Goal: Navigation & Orientation: Find specific page/section

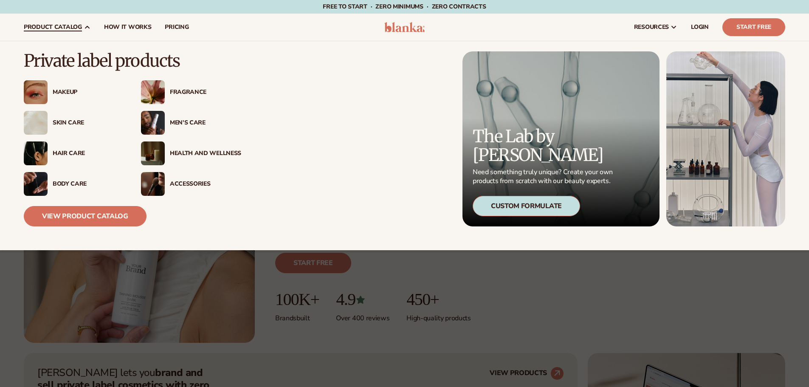
click at [73, 25] on span "product catalog" at bounding box center [53, 27] width 58 height 7
click at [157, 119] on img at bounding box center [153, 123] width 24 height 24
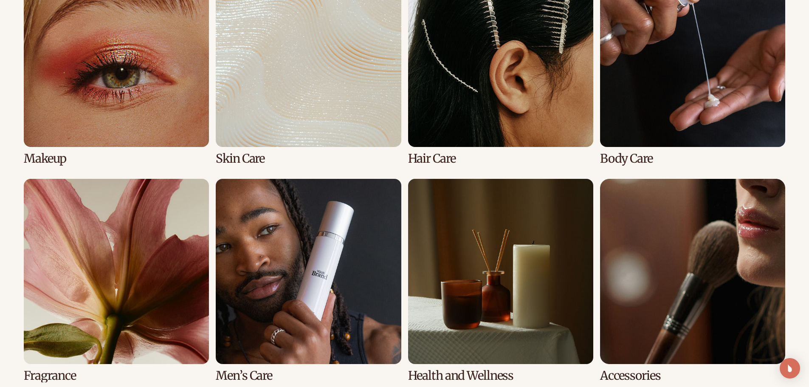
scroll to position [722, 0]
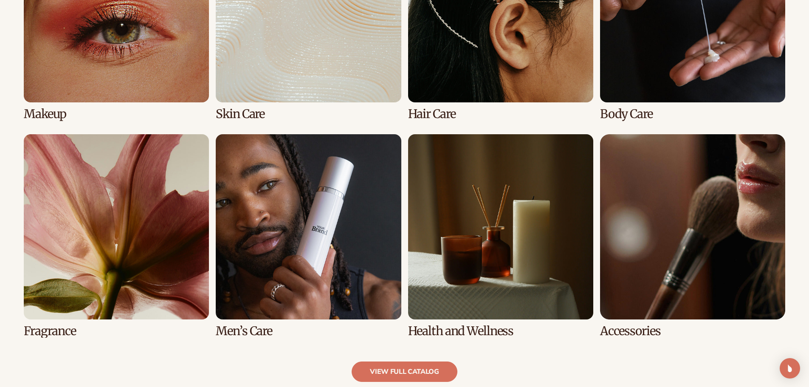
click at [156, 103] on link "1 / 8" at bounding box center [116, 18] width 185 height 203
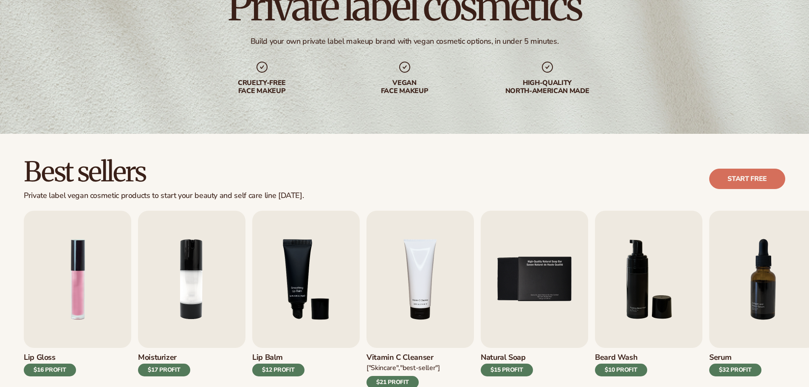
scroll to position [212, 0]
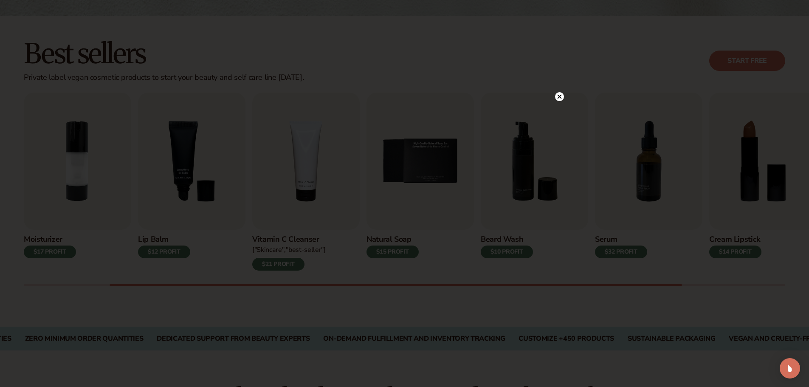
click at [560, 98] on icon at bounding box center [559, 97] width 4 height 4
